Goal: Communication & Community: Ask a question

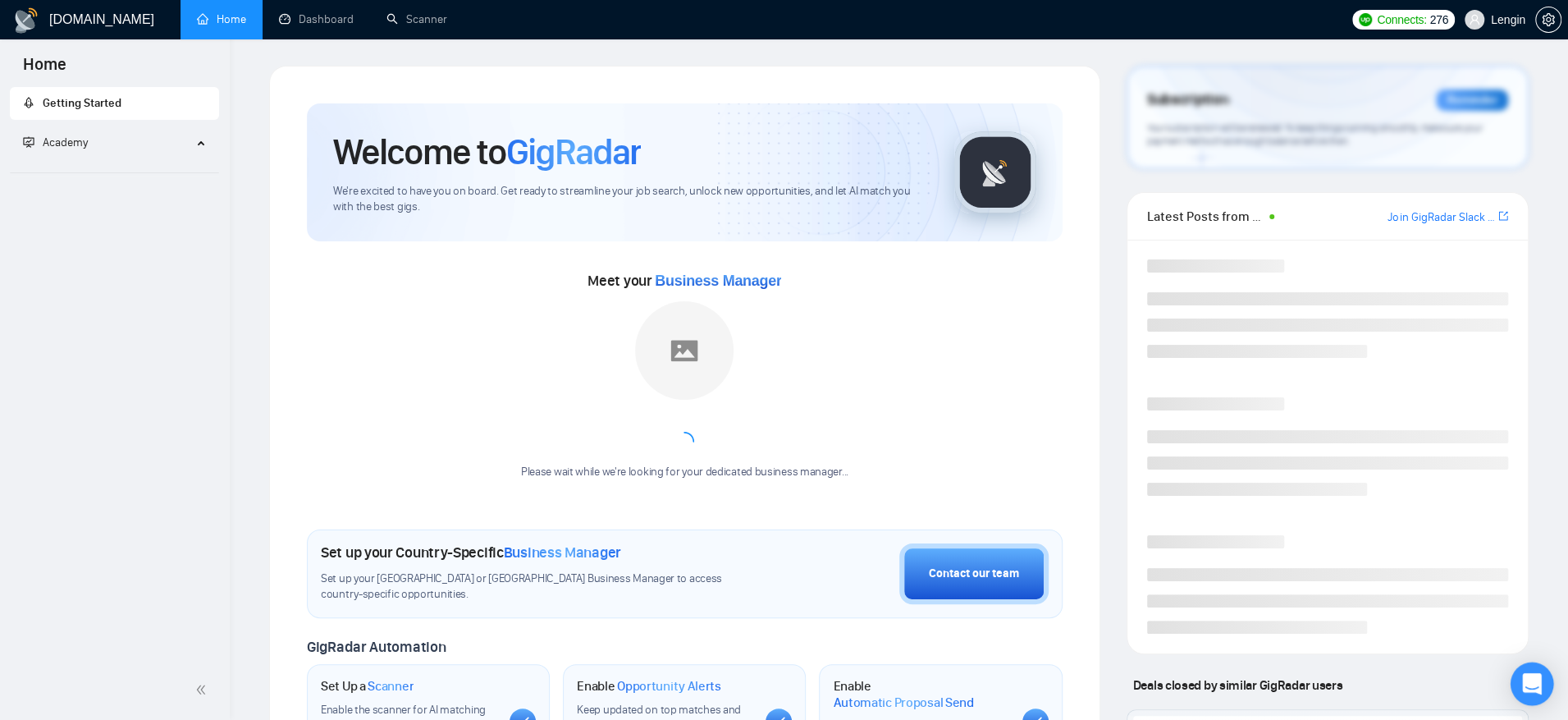
click at [1532, 679] on icon "Open Intercom Messenger" at bounding box center [1531, 684] width 19 height 21
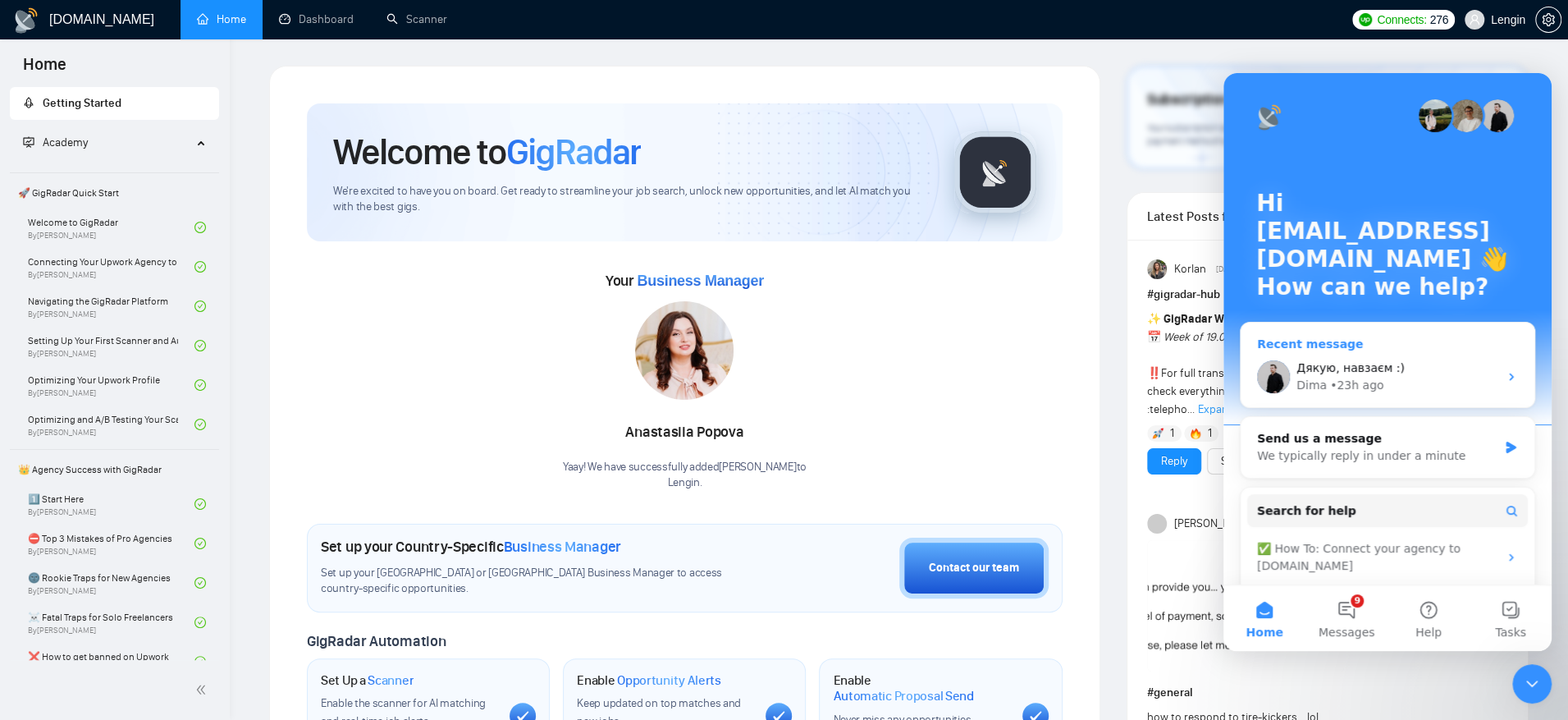
click at [1458, 362] on div "Дякую, навзаєм :)" at bounding box center [1397, 367] width 202 height 17
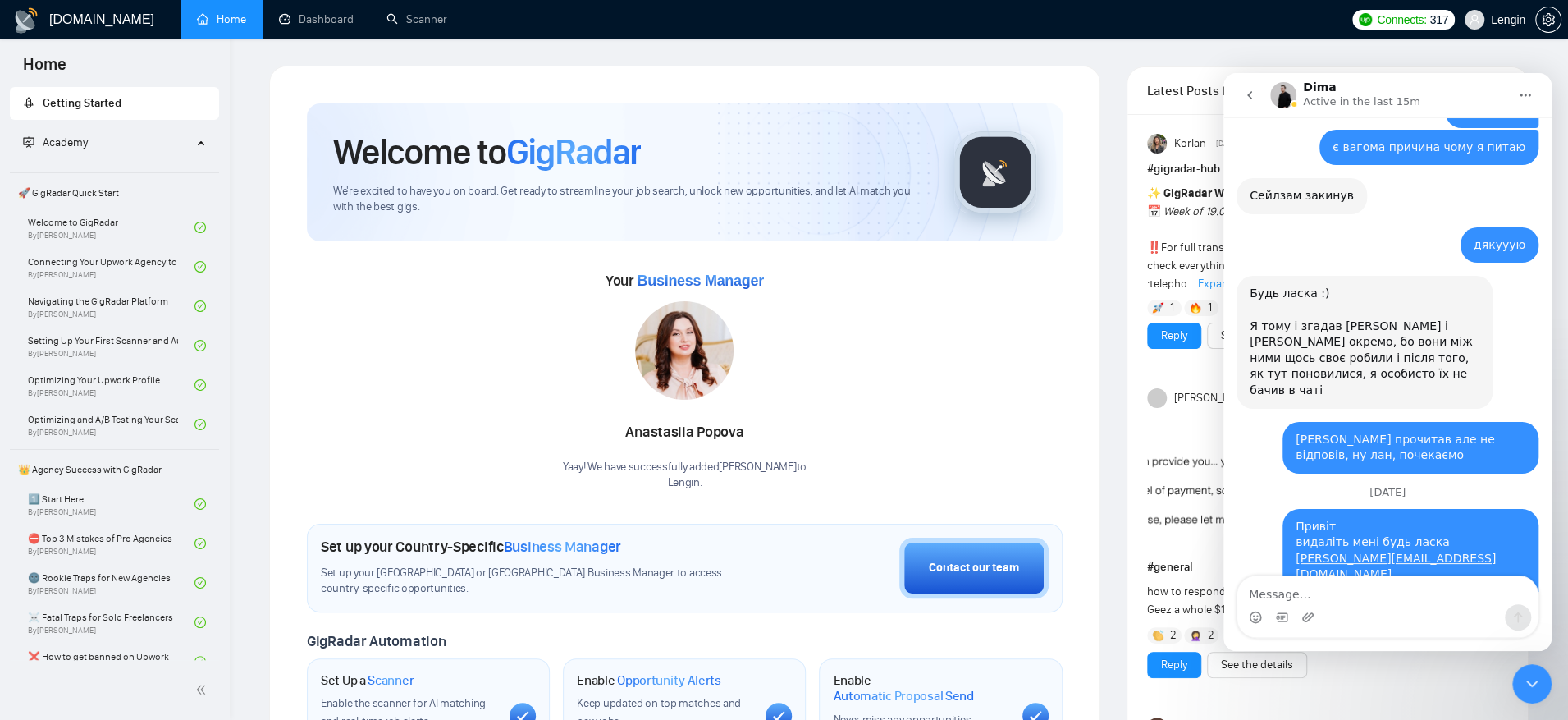
scroll to position [16193, 0]
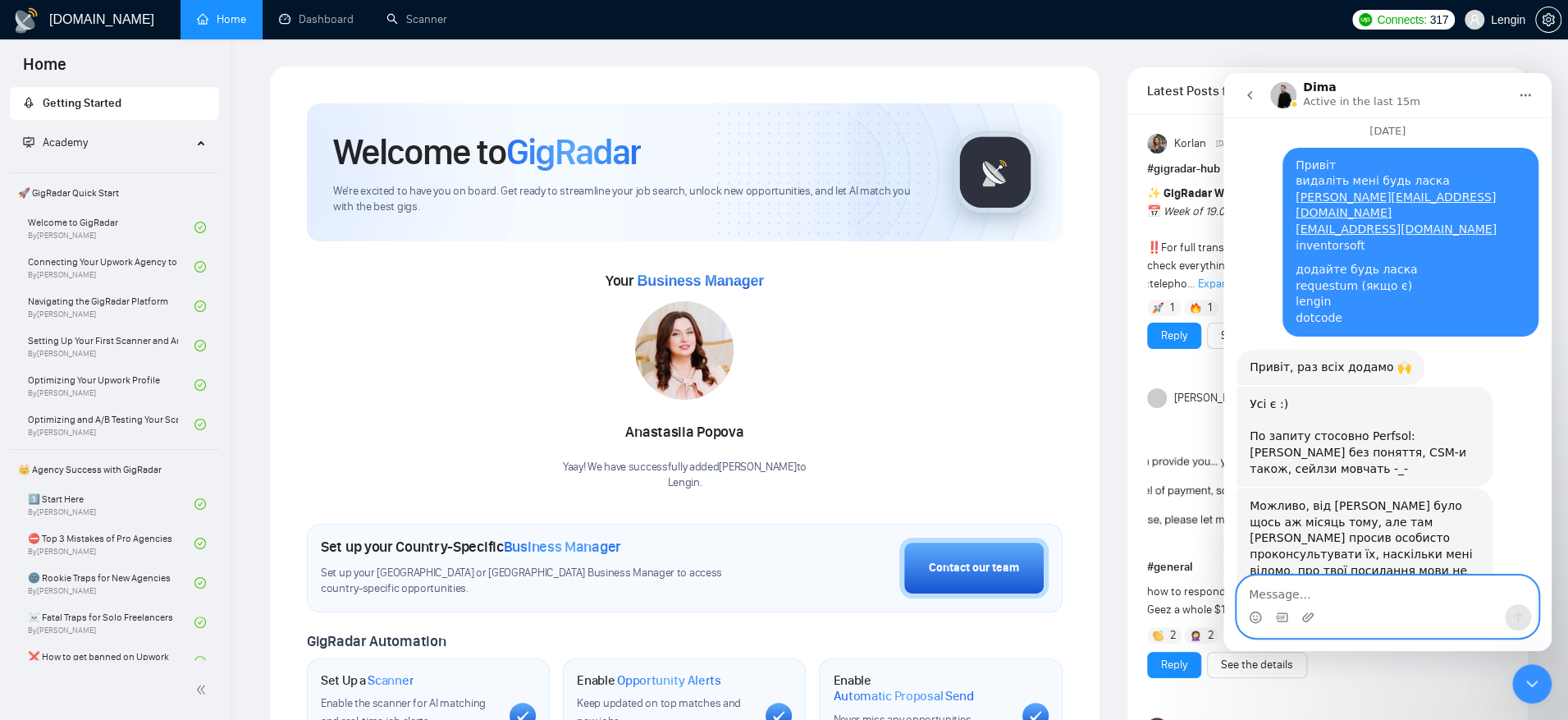
click at [1357, 590] on textarea "Message…" at bounding box center [1387, 590] width 301 height 28
click at [1349, 591] on textarea "Message…" at bounding box center [1387, 590] width 301 height 28
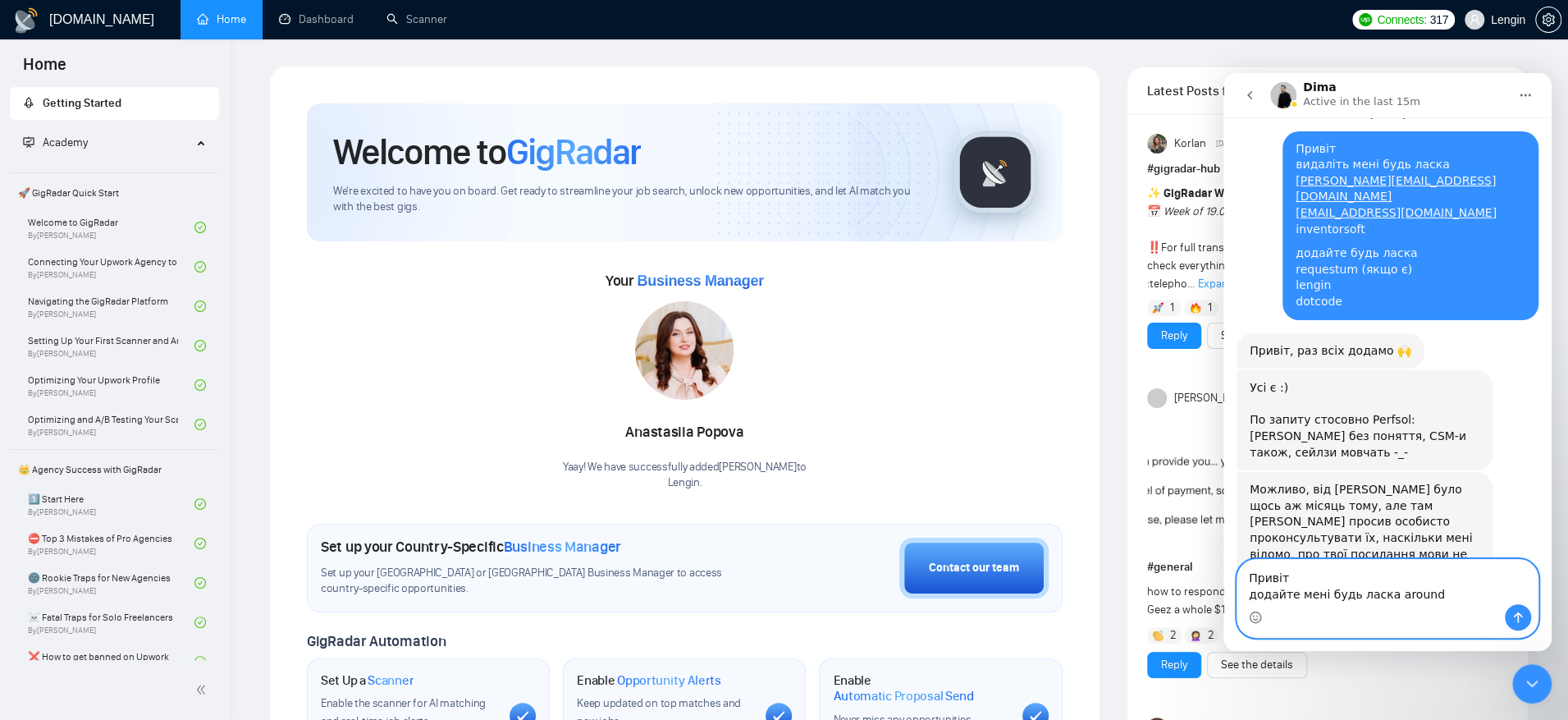
type textarea "Привіт додайте мені будь ласка arounda"
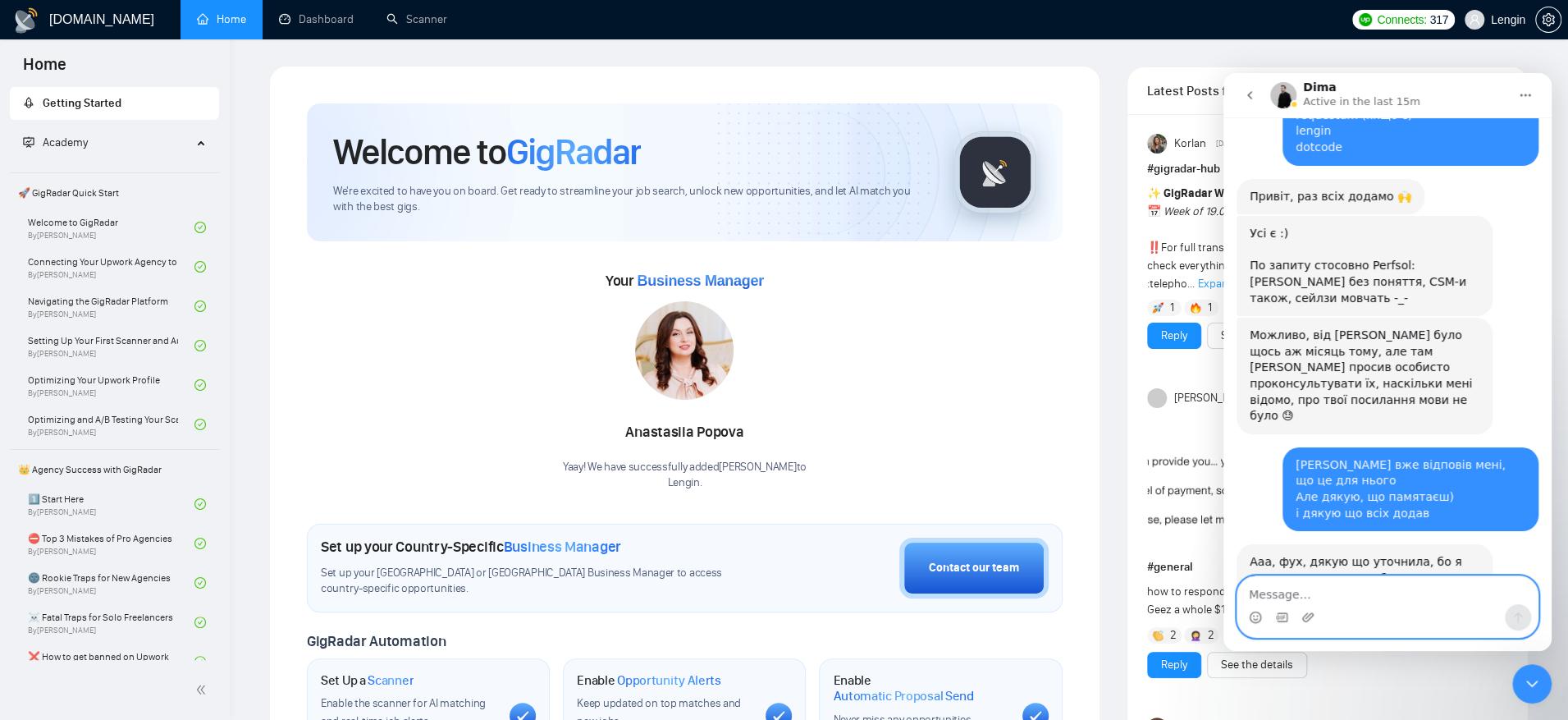
scroll to position [16403, 0]
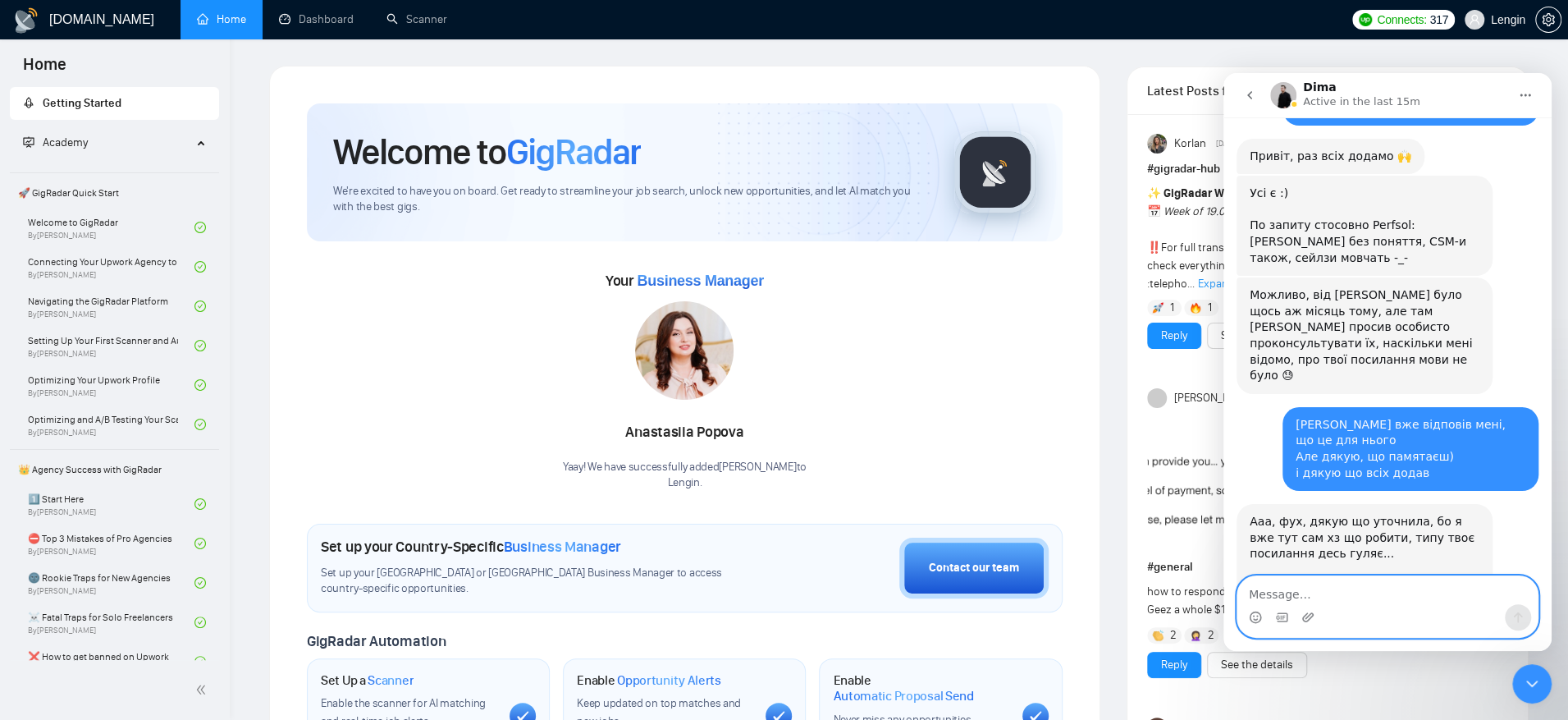
click at [1396, 596] on textarea "Message…" at bounding box center [1387, 590] width 301 height 28
type textarea "дякую)"
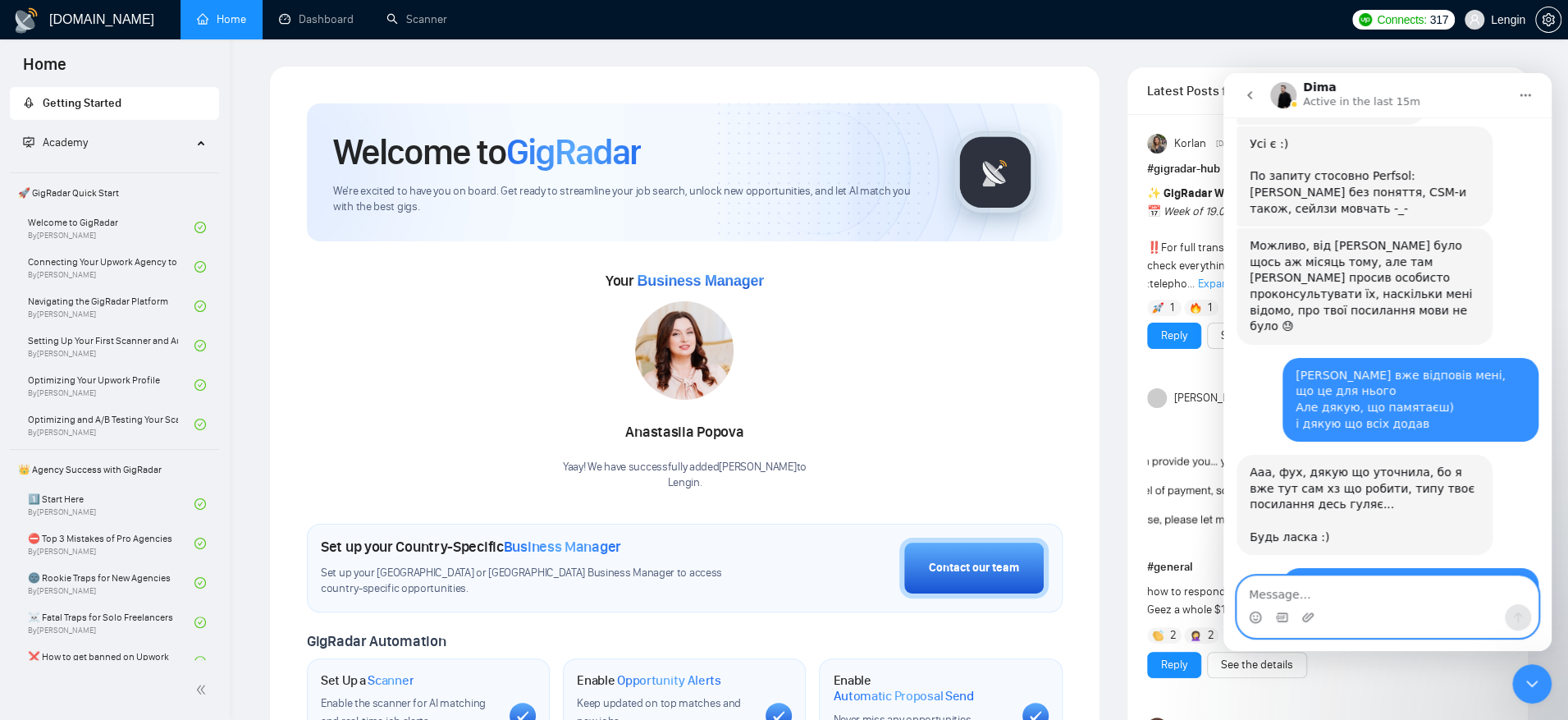
scroll to position [16502, 0]
